Goal: Information Seeking & Learning: Learn about a topic

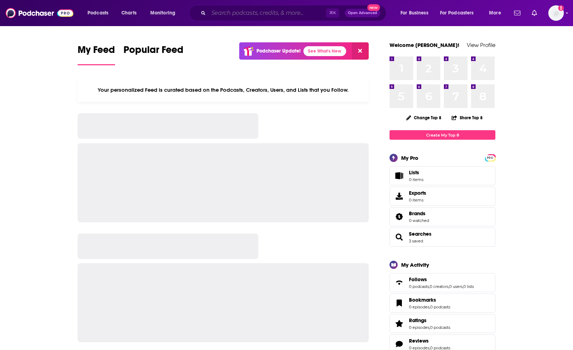
click at [236, 10] on input "Search podcasts, credits, & more..." at bounding box center [266, 12] width 117 height 11
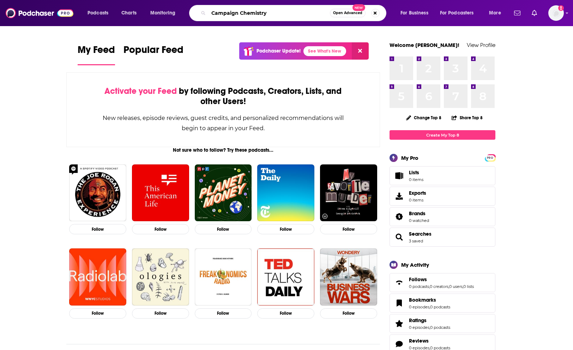
type input "Campaign Chemistry"
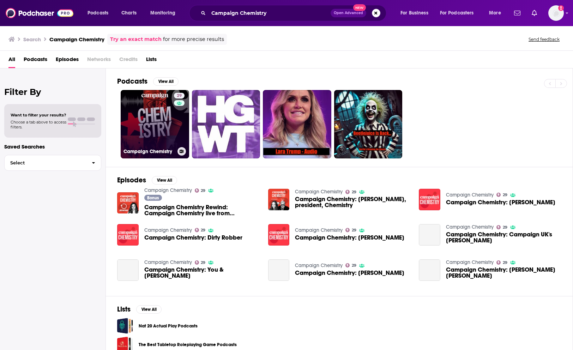
click at [158, 127] on link "29 Campaign Chemistry" at bounding box center [155, 124] width 68 height 68
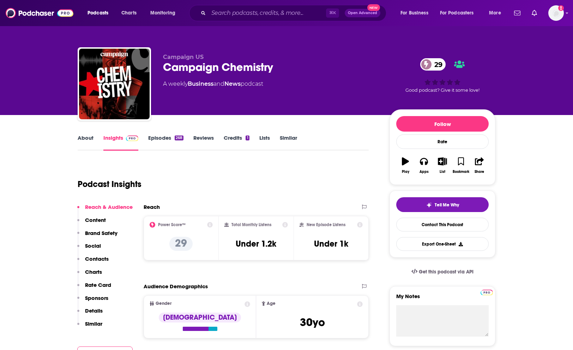
scroll to position [68, 0]
